Goal: Register for event/course

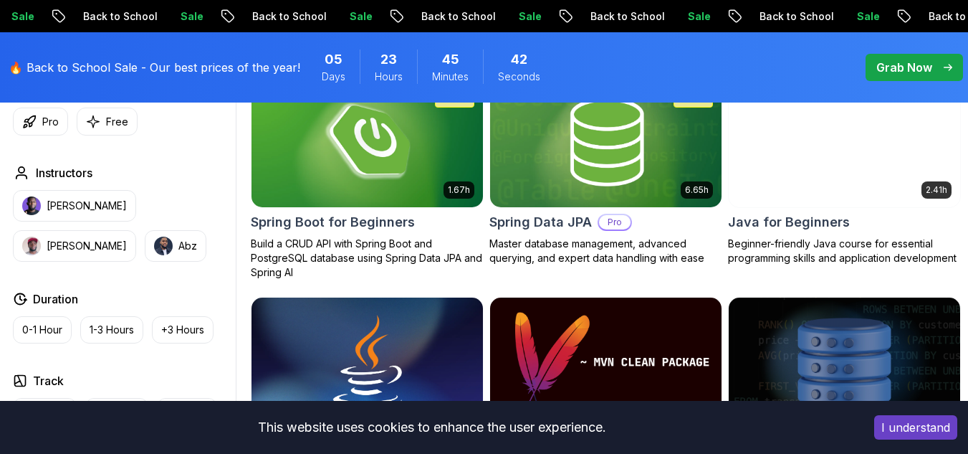
scroll to position [697, 0]
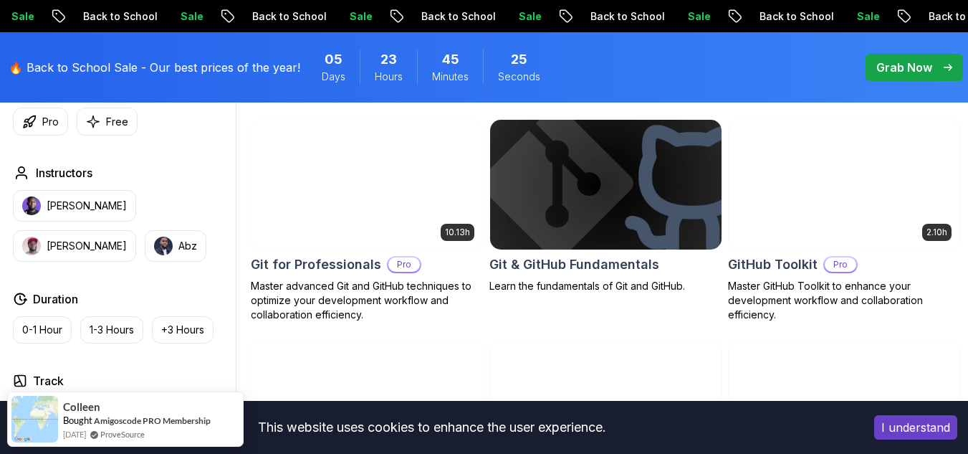
scroll to position [1527, 0]
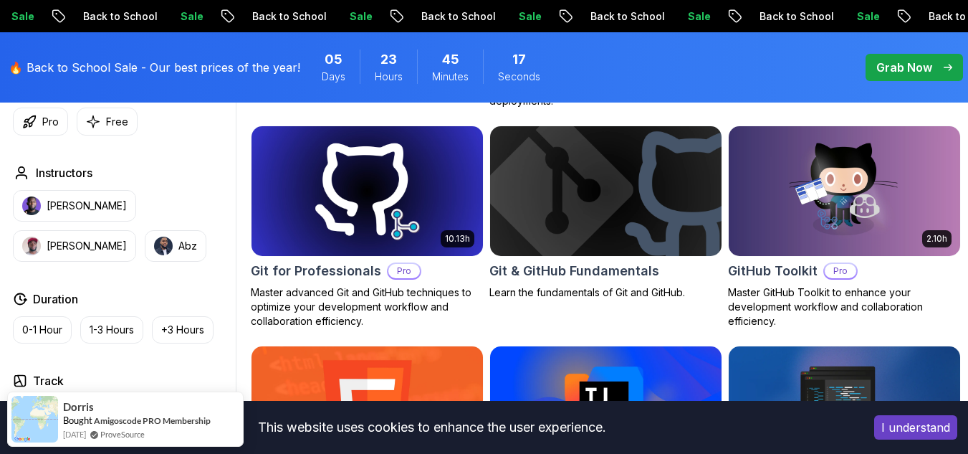
click at [688, 229] on img at bounding box center [606, 191] width 243 height 136
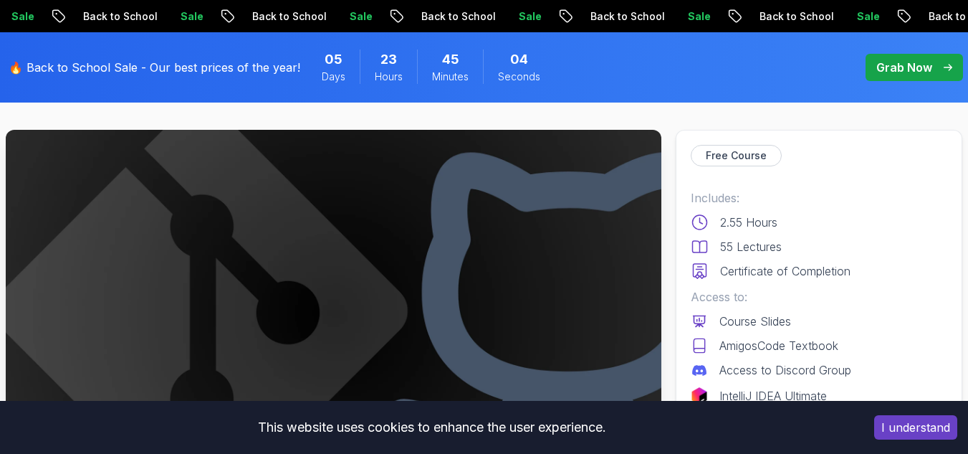
scroll to position [171, 0]
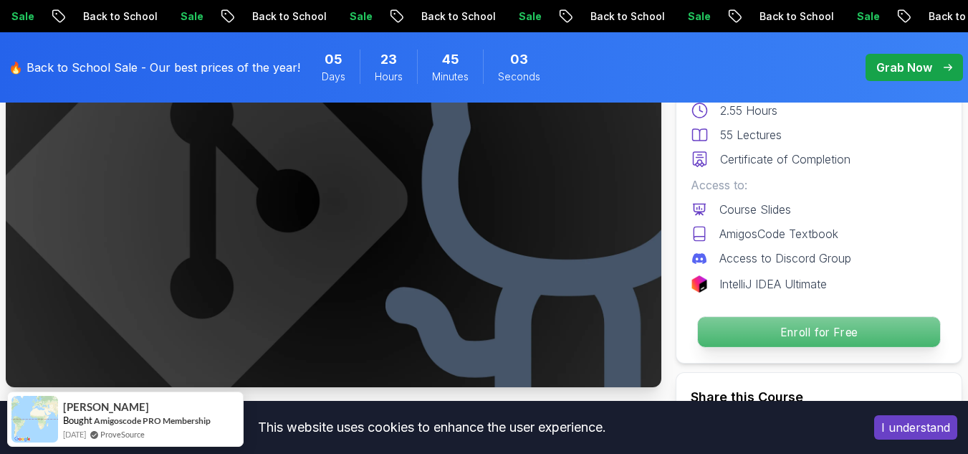
click at [804, 318] on p "Enroll for Free" at bounding box center [819, 332] width 242 height 30
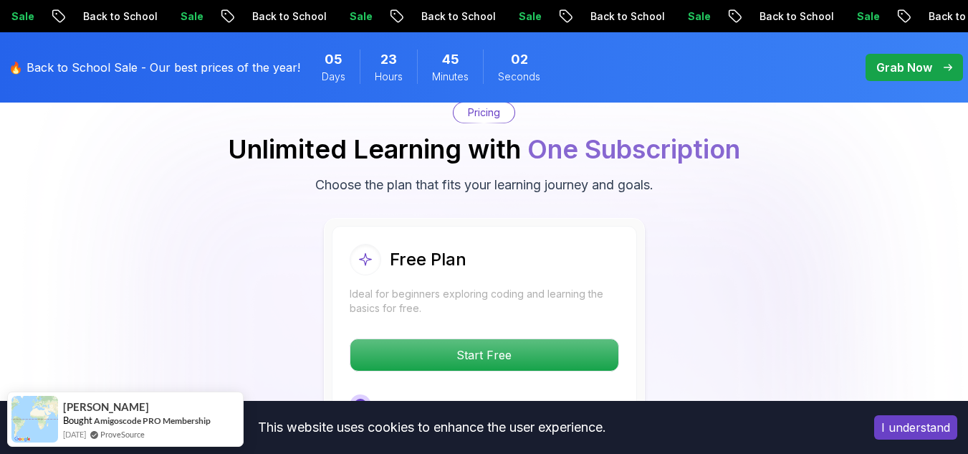
scroll to position [2841, 0]
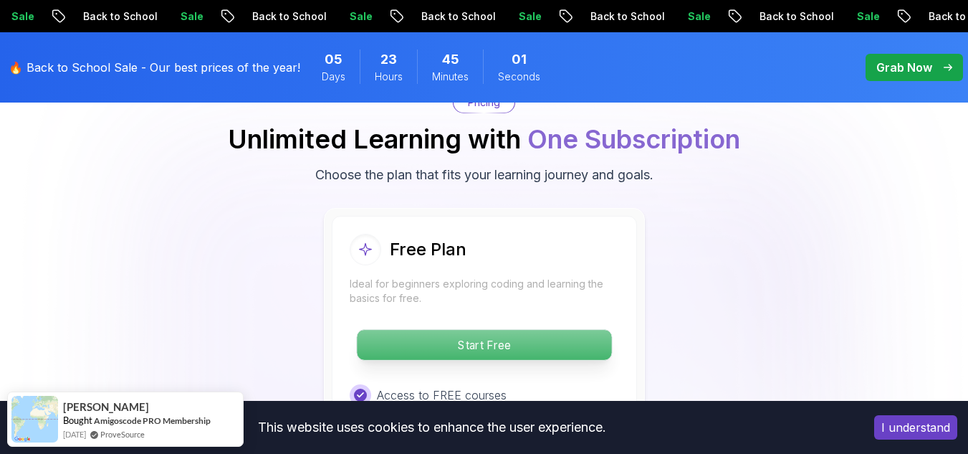
click at [585, 330] on p "Start Free" at bounding box center [484, 345] width 254 height 30
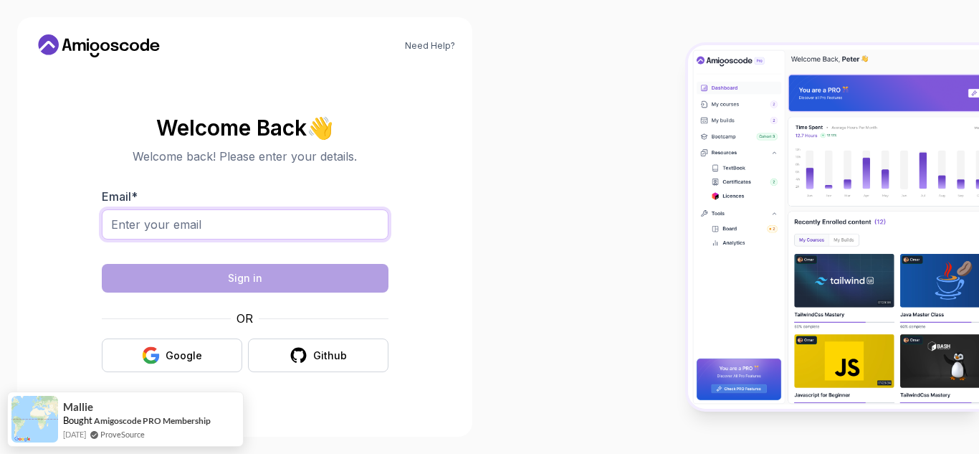
click at [343, 212] on input "Email *" at bounding box center [245, 224] width 287 height 30
type input "[EMAIL_ADDRESS][DOMAIN_NAME]"
click at [197, 356] on div "Google" at bounding box center [184, 355] width 37 height 14
